Goal: Task Accomplishment & Management: Manage account settings

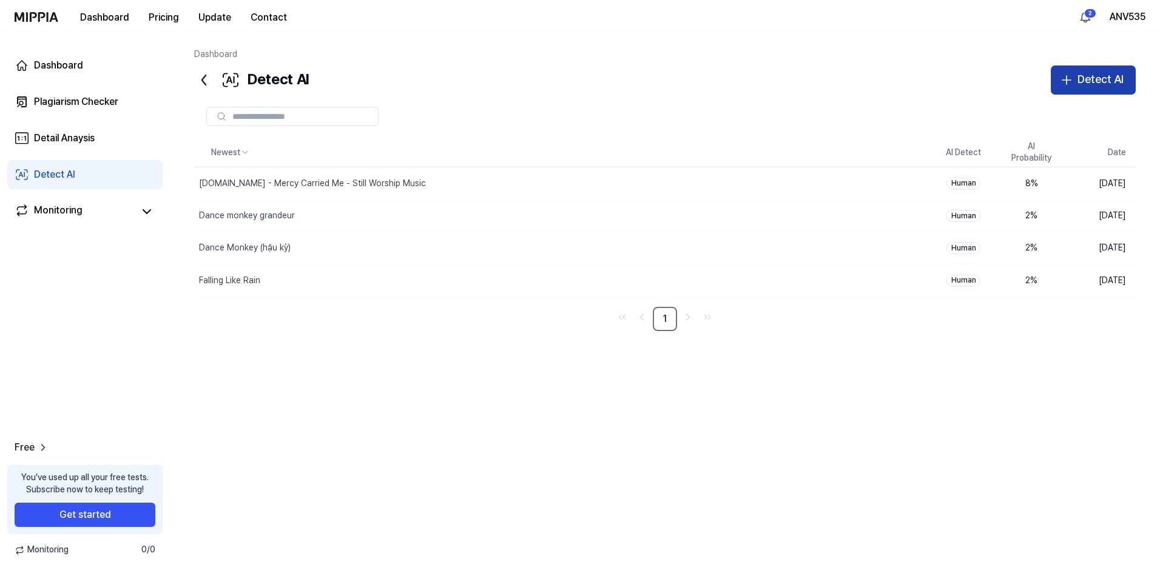
click at [582, 81] on icon "button" at bounding box center [1066, 80] width 15 height 15
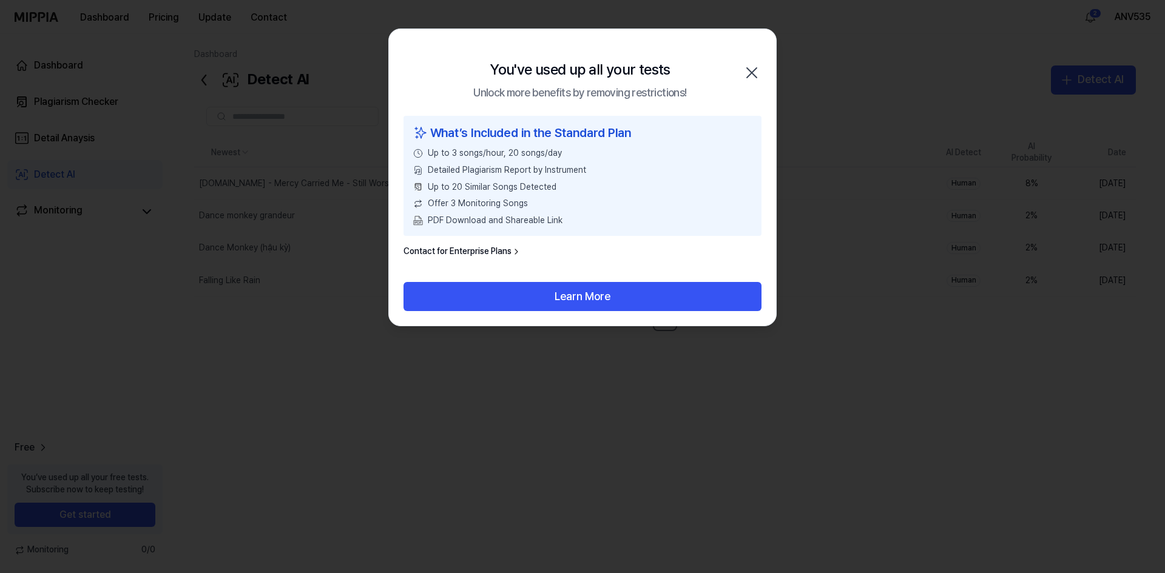
click at [582, 72] on icon "button" at bounding box center [751, 72] width 19 height 19
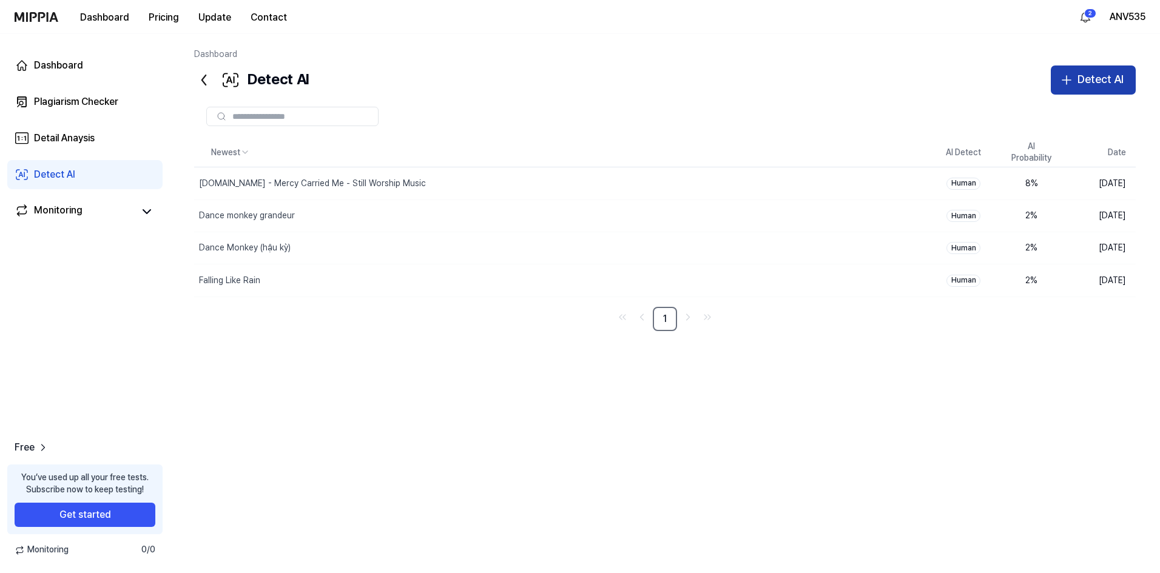
click at [582, 69] on button "Detect AI" at bounding box center [1093, 80] width 85 height 29
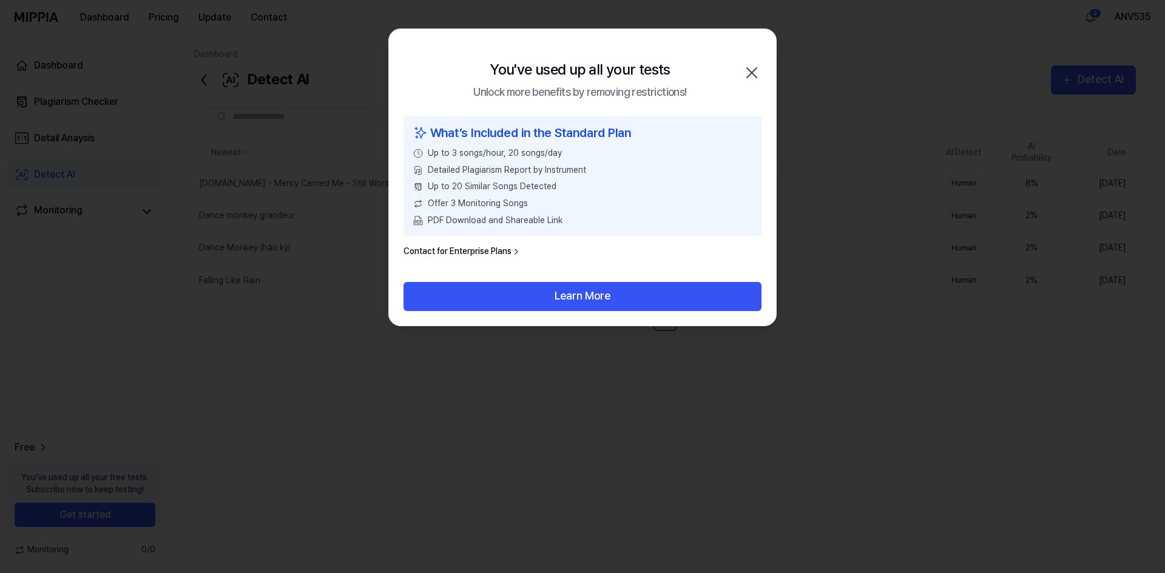
click at [526, 192] on span "Up to 20 Similar Songs Detected" at bounding box center [492, 187] width 129 height 12
click at [485, 258] on div "What’s Included in the Standard Plan Up to 3 songs/hour, 20 songs/day Detailed …" at bounding box center [582, 199] width 387 height 166
click at [504, 253] on link "Contact for Enterprise Plans" at bounding box center [462, 252] width 118 height 12
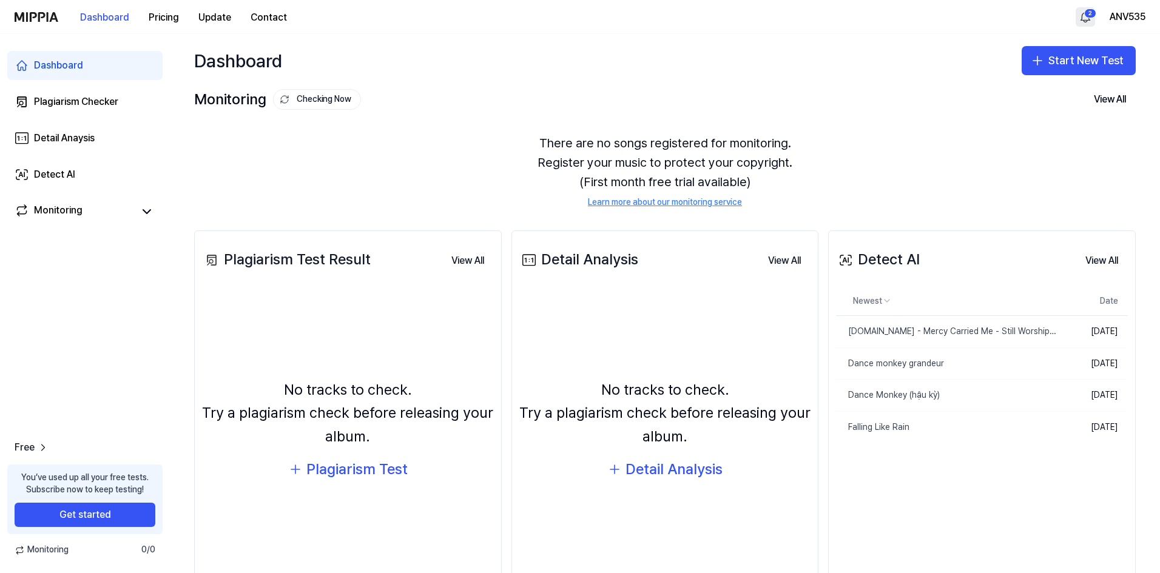
click at [582, 11] on html "Dashboard Pricing Update Contact 2 ANV535 Dashboard Plagiarism Checker Detail A…" at bounding box center [580, 315] width 1160 height 631
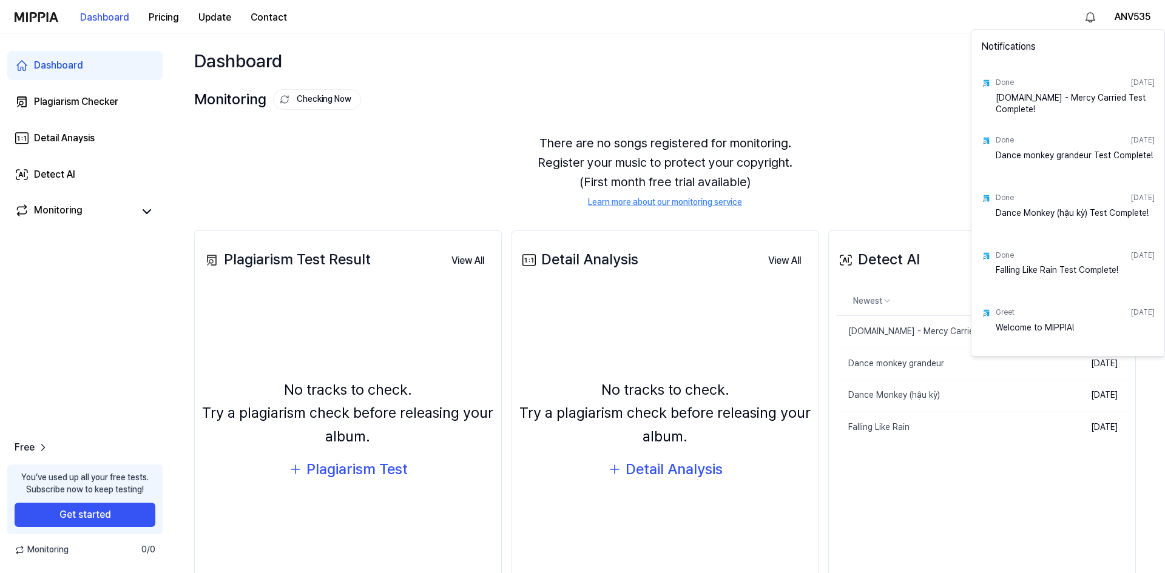
click at [582, 12] on html "Dashboard Pricing Update Contact ANV535 Dashboard Plagiarism Checker Detail Ana…" at bounding box center [582, 315] width 1165 height 631
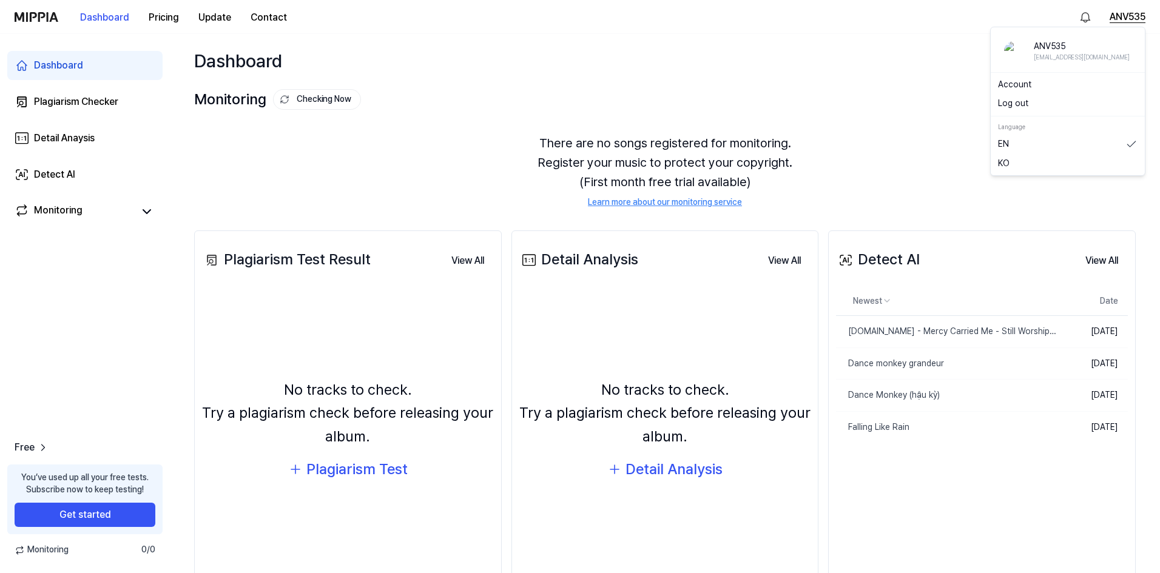
click at [582, 13] on button "ANV535" at bounding box center [1127, 17] width 36 height 15
click at [582, 97] on div "Log out" at bounding box center [1067, 103] width 149 height 19
click at [582, 19] on button "ANV535" at bounding box center [1127, 17] width 36 height 15
click at [582, 107] on button "Log out" at bounding box center [1068, 104] width 140 height 12
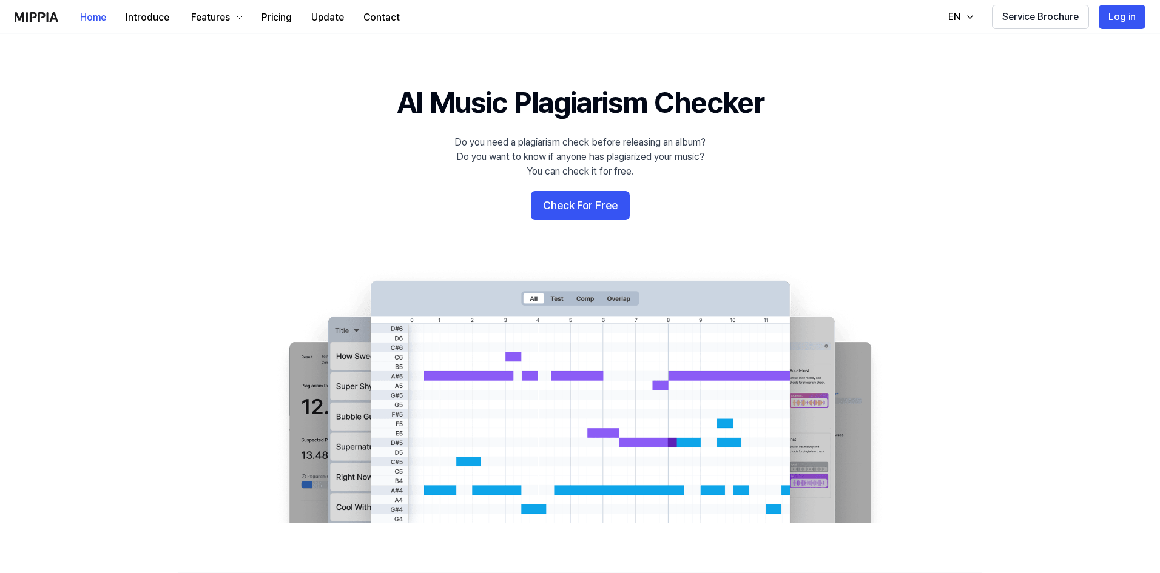
scroll to position [35, 0]
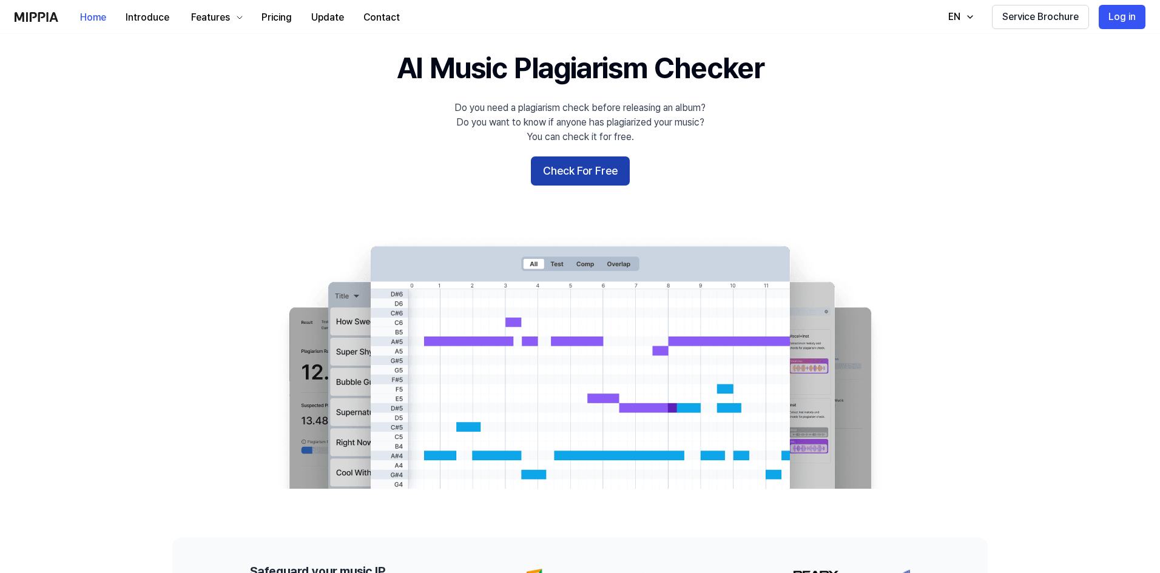
click at [604, 162] on button "Check For Free" at bounding box center [580, 170] width 99 height 29
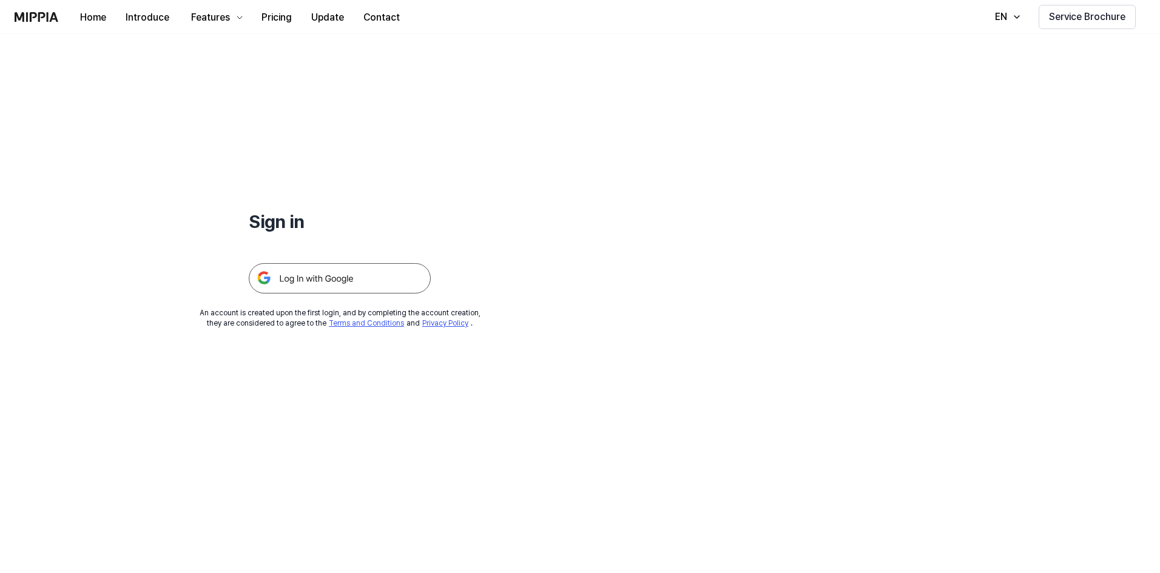
click at [372, 290] on img at bounding box center [340, 278] width 182 height 30
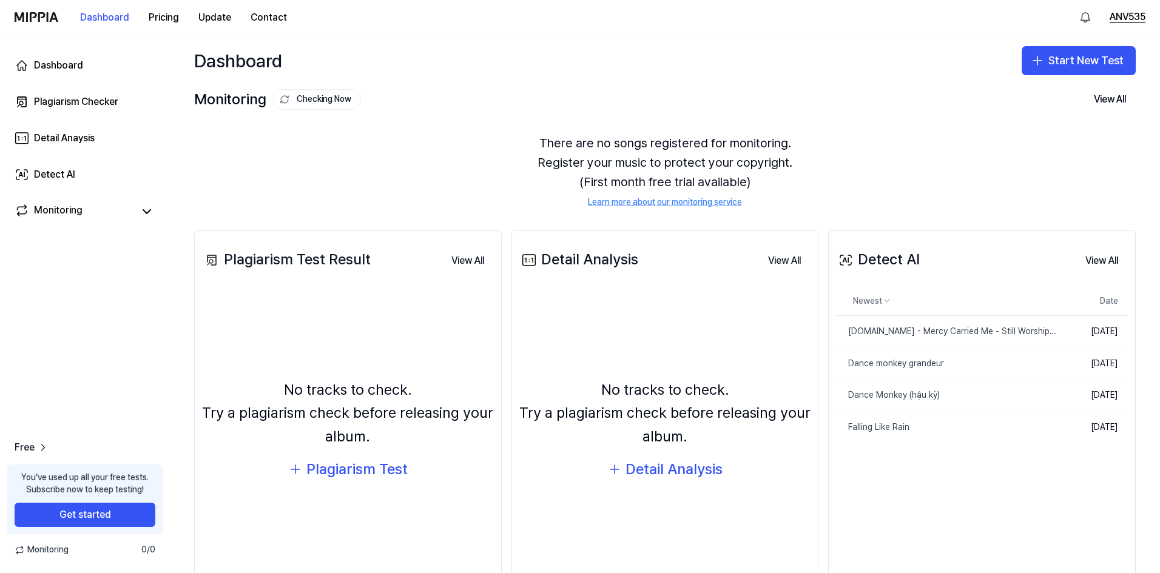
click at [1110, 20] on button "ANV535" at bounding box center [1127, 17] width 36 height 15
